Goal: Transaction & Acquisition: Book appointment/travel/reservation

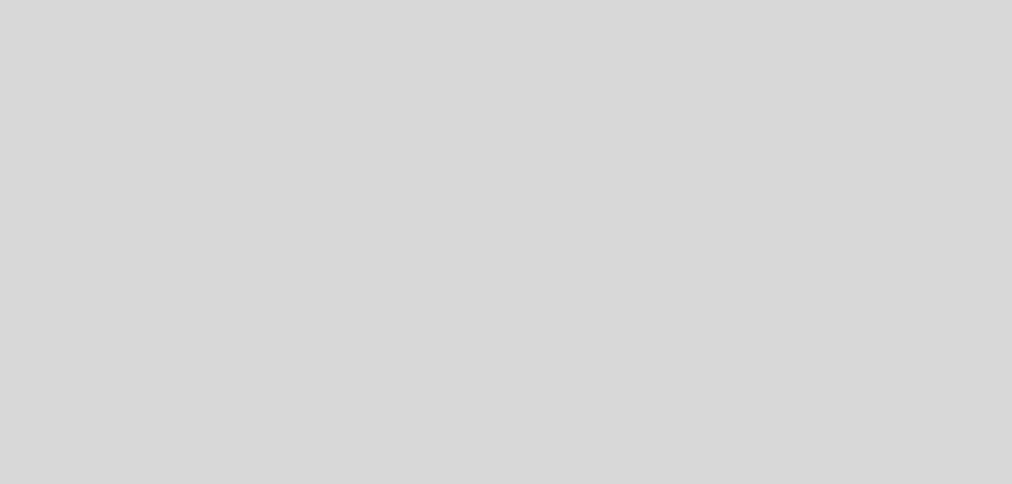
select select "es"
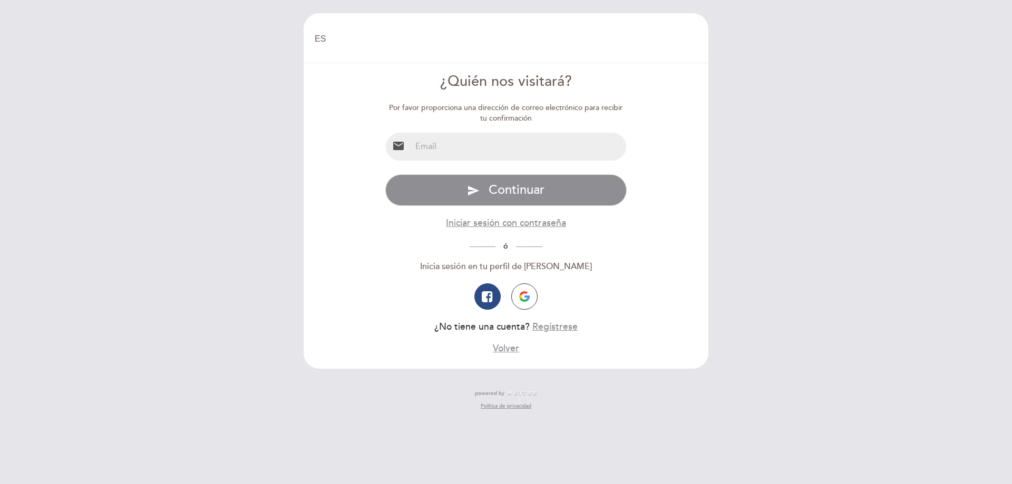
click at [464, 146] on input "email" at bounding box center [518, 147] width 215 height 28
type input "[EMAIL_ADDRESS][DOMAIN_NAME]"
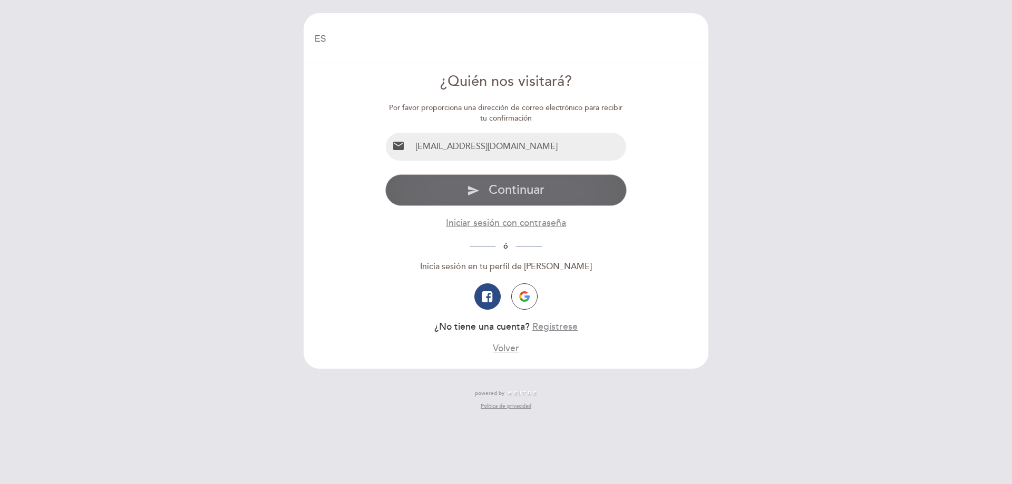
click at [510, 193] on span "Continuar" at bounding box center [516, 189] width 56 height 15
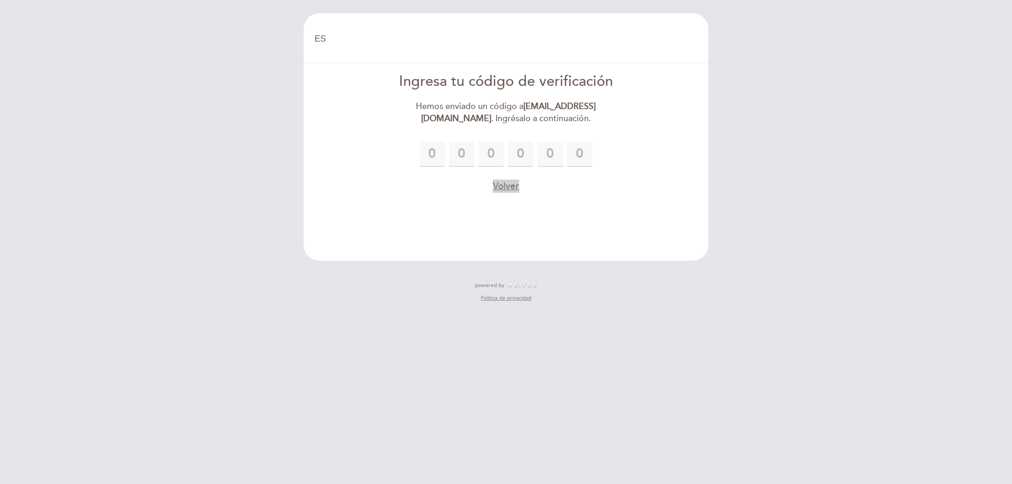
click at [503, 193] on button "Volver" at bounding box center [506, 186] width 26 height 13
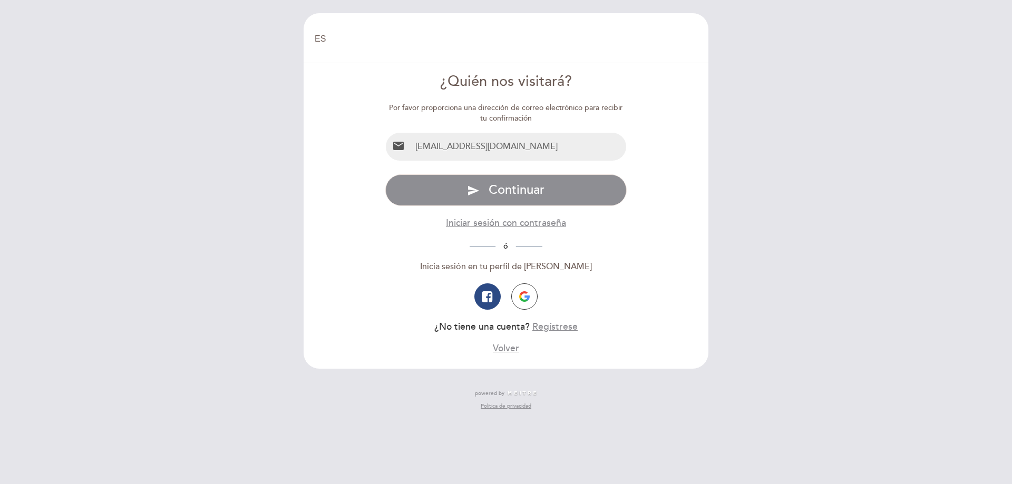
click at [580, 144] on input "[EMAIL_ADDRESS][DOMAIN_NAME]" at bounding box center [518, 147] width 215 height 28
type input "[EMAIL_ADDRESS][DOMAIN_NAME]"
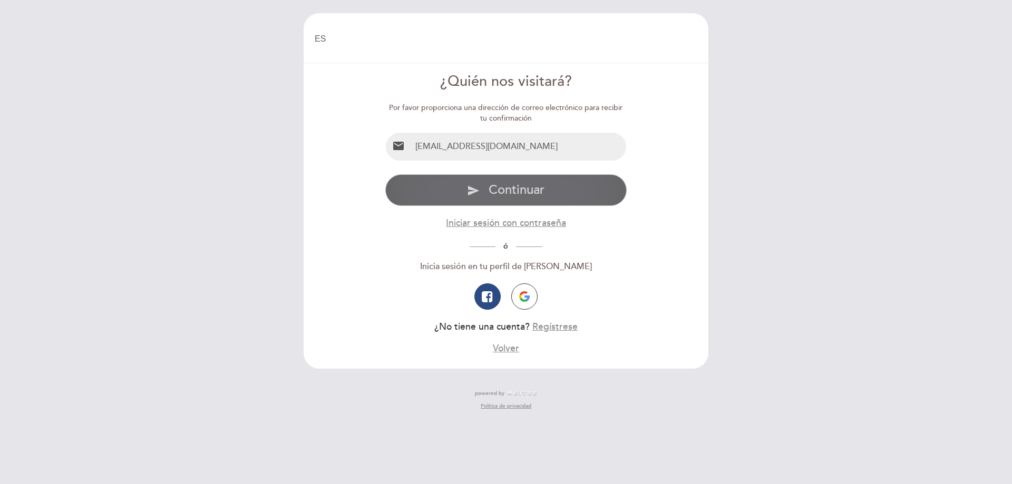
click at [537, 190] on span "Continuar" at bounding box center [516, 189] width 56 height 15
